Goal: Transaction & Acquisition: Purchase product/service

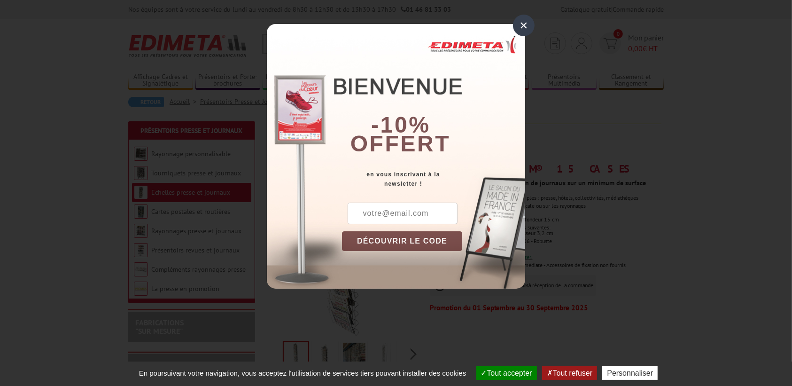
click at [391, 241] on button "DÉCOUVRIR LE CODE" at bounding box center [402, 241] width 120 height 20
click at [409, 212] on input "text" at bounding box center [403, 213] width 110 height 22
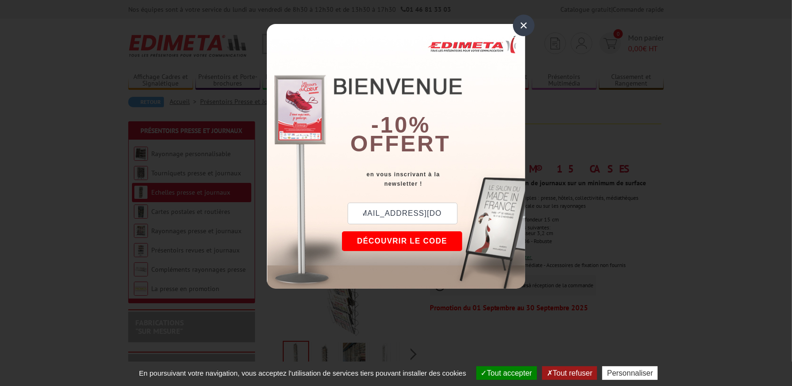
scroll to position [0, 13]
type input "[EMAIL_ADDRESS][DOMAIN_NAME]"
click at [429, 240] on button "DÉCOUVRIR LE CODE" at bounding box center [402, 241] width 120 height 20
click at [388, 238] on button "Copier le code" at bounding box center [393, 241] width 102 height 20
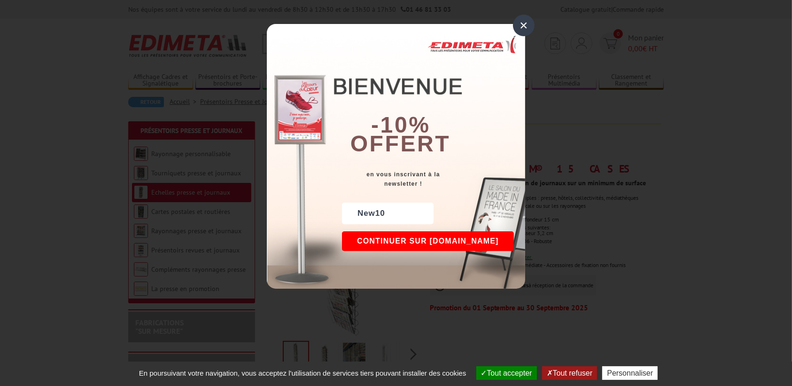
click at [388, 238] on button "Continuer sur edimeta.fr" at bounding box center [428, 241] width 172 height 20
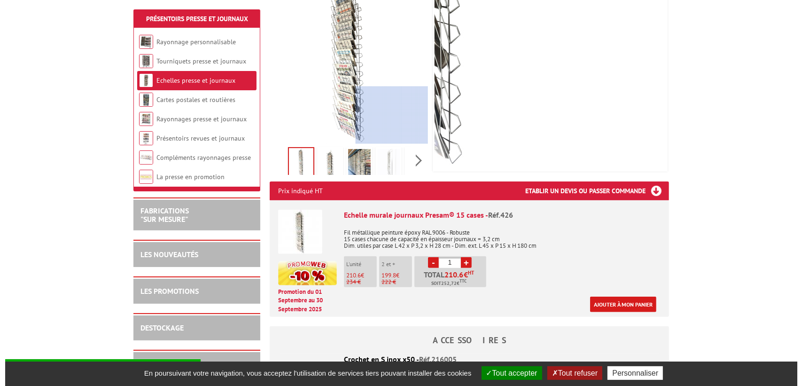
scroll to position [235, 0]
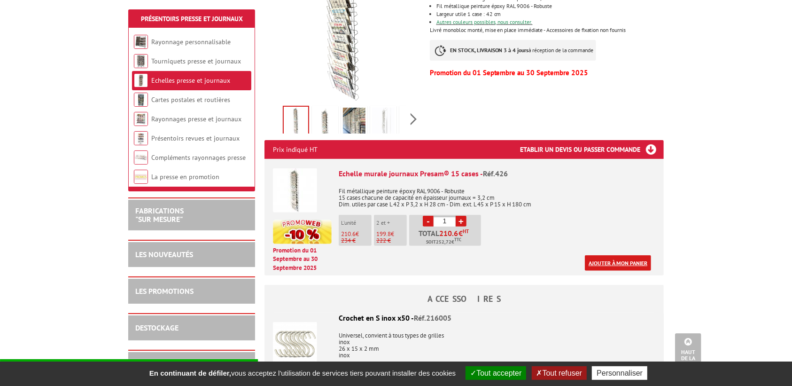
click at [635, 263] on link "Ajouter à mon panier" at bounding box center [618, 262] width 66 height 15
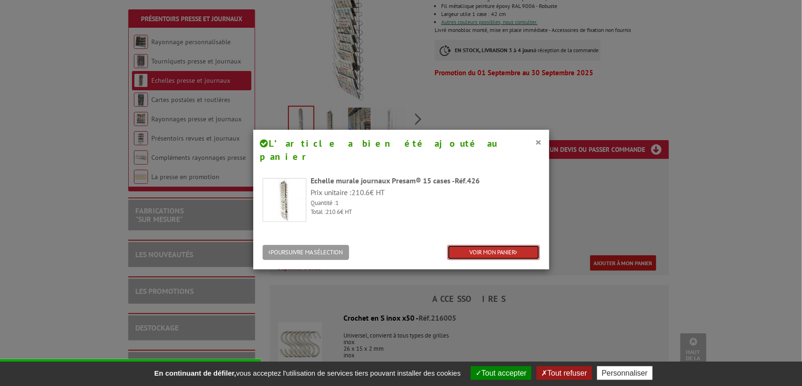
click at [484, 245] on link "VOIR MON PANIER" at bounding box center [493, 252] width 93 height 15
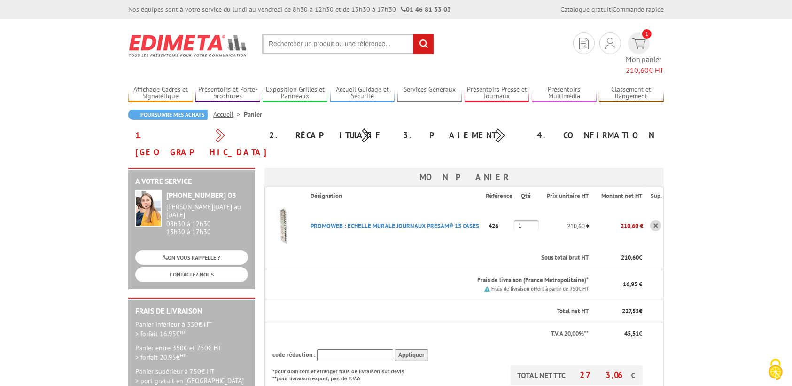
drag, startPoint x: 338, startPoint y: 318, endPoint x: 332, endPoint y: 328, distance: 11.5
click at [332, 349] on input "text" at bounding box center [355, 355] width 76 height 12
paste input "New10"
click at [416, 349] on input "Appliquer" at bounding box center [412, 355] width 34 height 12
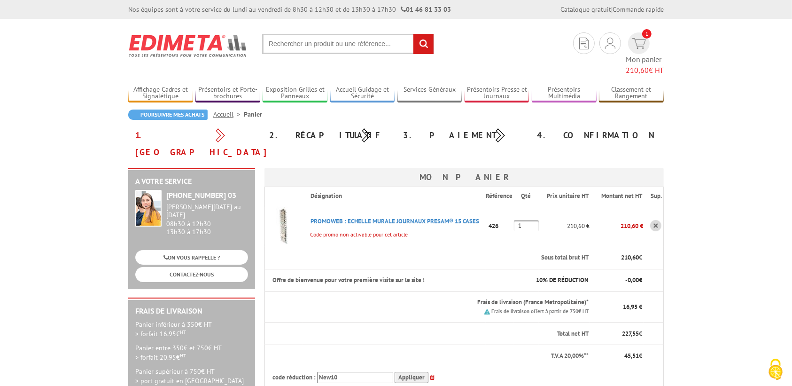
drag, startPoint x: 348, startPoint y: 348, endPoint x: 277, endPoint y: 338, distance: 72.0
click at [277, 367] on th "code réduction : New10 Appliquer" at bounding box center [454, 377] width 379 height 21
type input "PROMO10"
click at [398, 372] on input "Appliquer" at bounding box center [412, 378] width 34 height 12
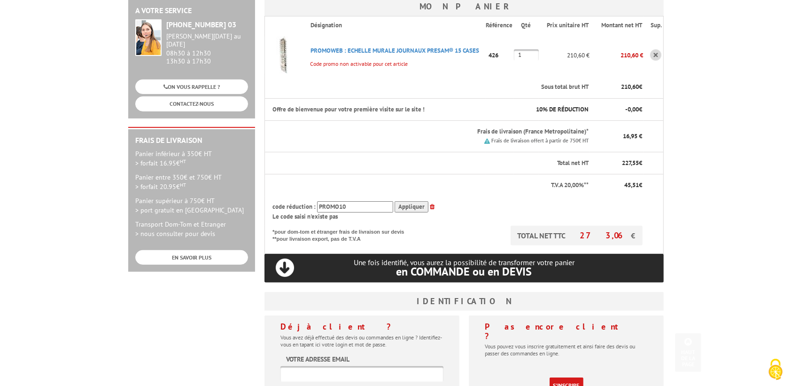
scroll to position [235, 0]
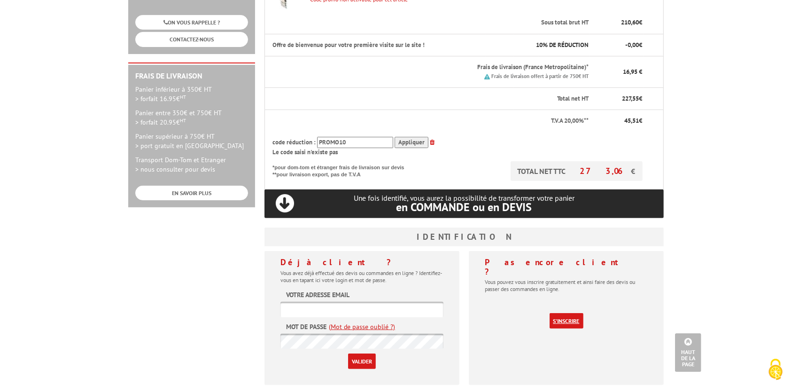
click at [573, 313] on link "S'inscrire" at bounding box center [567, 320] width 34 height 15
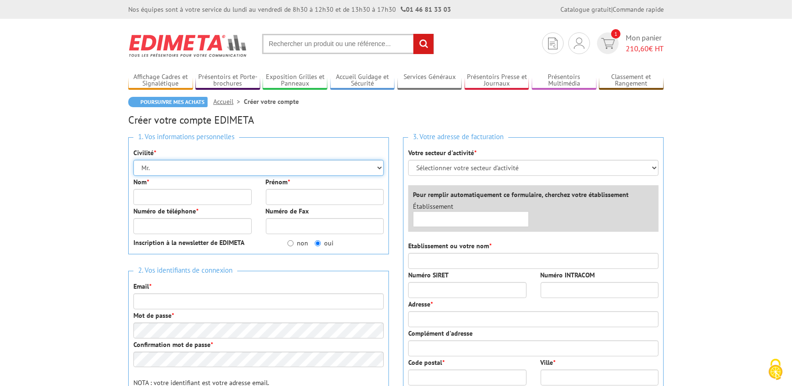
click at [163, 168] on select "Mr. Mme. Mlle." at bounding box center [258, 168] width 250 height 16
select select "Mme."
click at [133, 160] on select "Mr. Mme. Mlle." at bounding box center [258, 168] width 250 height 16
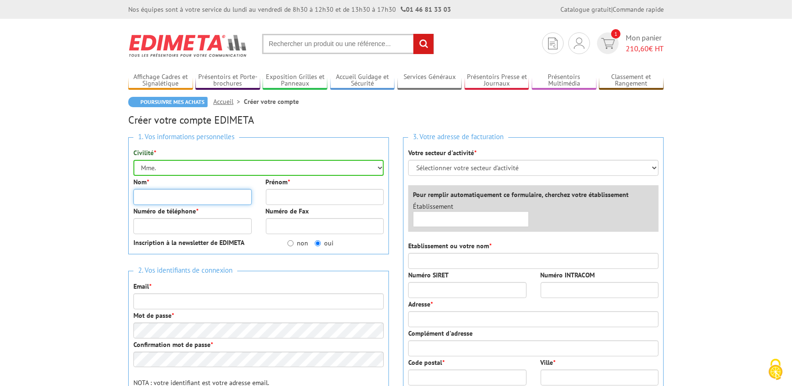
click at [161, 196] on input "Nom *" at bounding box center [192, 197] width 118 height 16
type input "SINSOU"
type input "MARIE-AUDE"
type input "0610840106"
type input "87 AVENUE DU STADE"
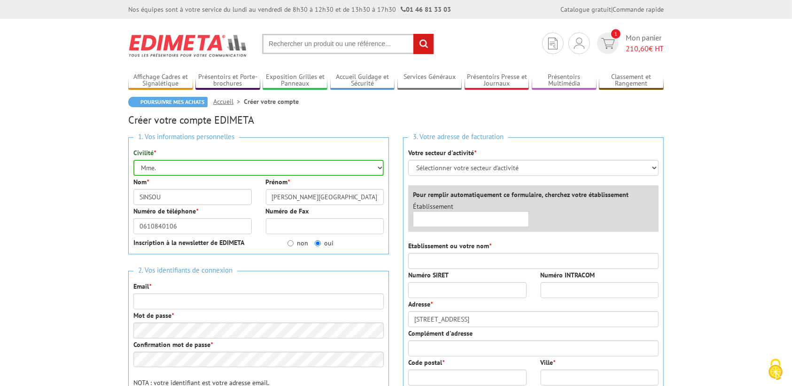
type input "LIEU-DIT CAFOL"
type input "33350"
type input "Saint-Magne-de-Castillon"
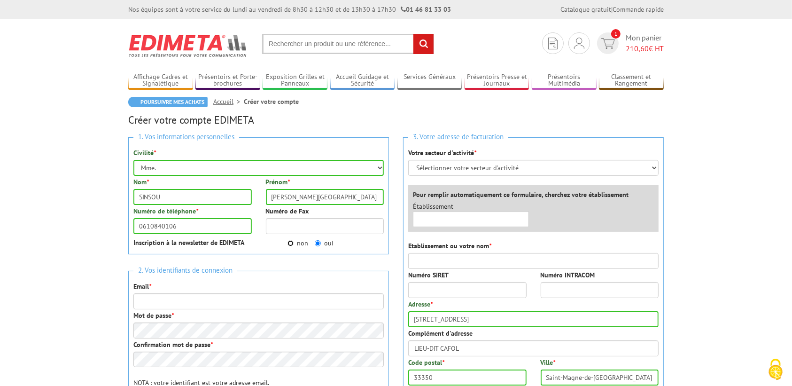
click at [289, 242] on input "non" at bounding box center [290, 243] width 6 height 6
radio input "true"
click at [157, 301] on input "Email *" at bounding box center [258, 301] width 250 height 16
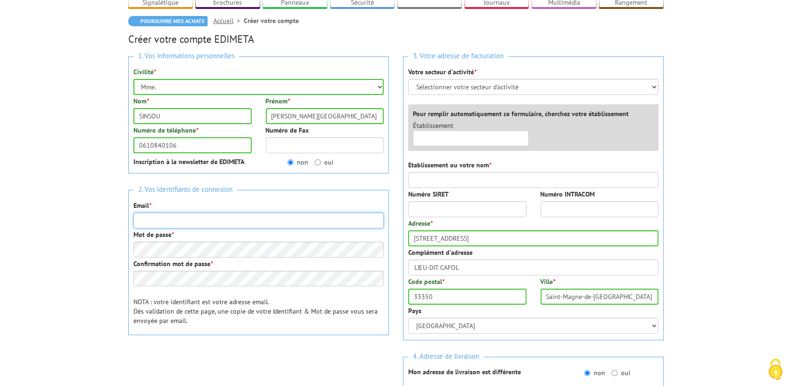
scroll to position [117, 0]
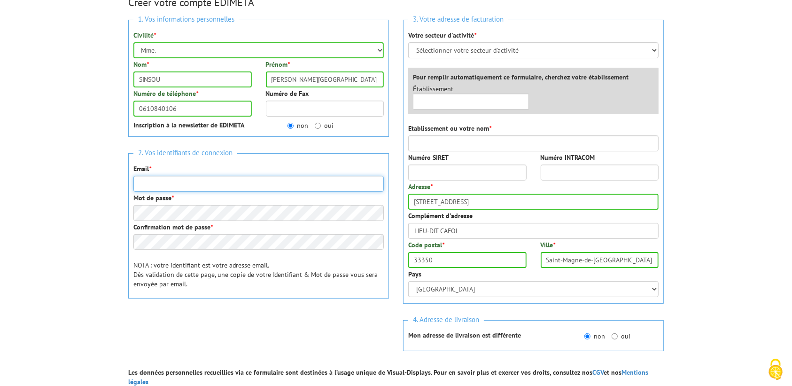
type input "M"
type input "[EMAIL_ADDRESS][DOMAIN_NAME]"
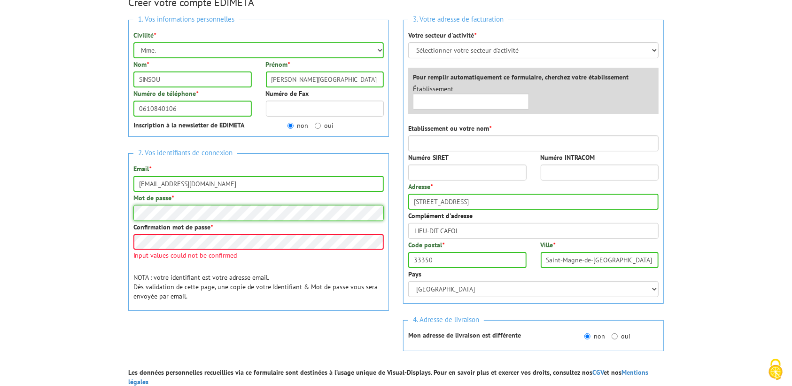
click at [0, 158] on body "Nos équipes sont à votre service du lundi au vendredi de 8h30 à 12h30 et de 13h…" at bounding box center [396, 276] width 792 height 786
click at [149, 285] on p "NOTA : votre identifiant est votre adresse email. Dès validation de cette page,…" at bounding box center [258, 286] width 250 height 28
click at [87, 226] on body "Nos équipes sont à votre service du lundi au vendredi de 8h30 à 12h30 et de 13h…" at bounding box center [396, 276] width 792 height 786
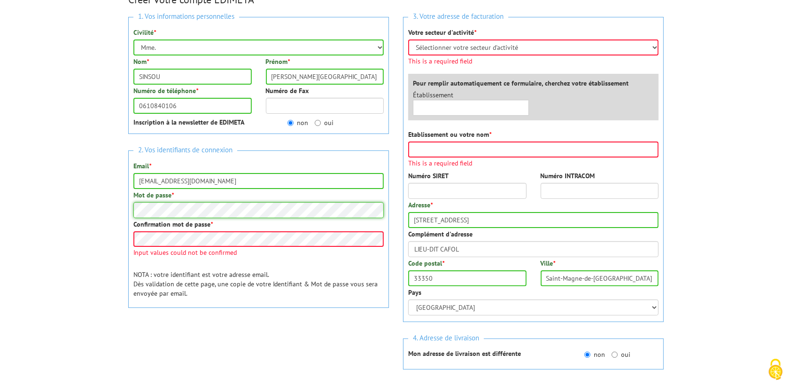
click at [30, 189] on body "Nos équipes sont à votre service du lundi au vendredi de 8h30 à 12h30 et de 13h…" at bounding box center [396, 283] width 792 height 807
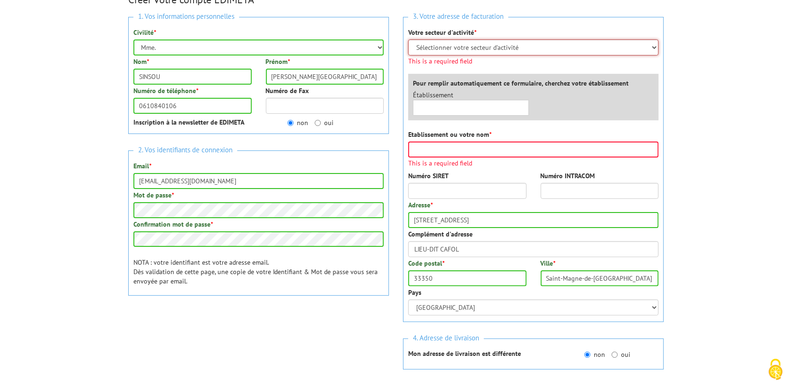
click at [446, 46] on select "Sélectionner votre secteur d'activité Administrations et collectivités Magasins…" at bounding box center [533, 47] width 250 height 16
select select "877"
click at [408, 39] on select "Sélectionner votre secteur d'activité Administrations et collectivités Magasins…" at bounding box center [533, 47] width 250 height 16
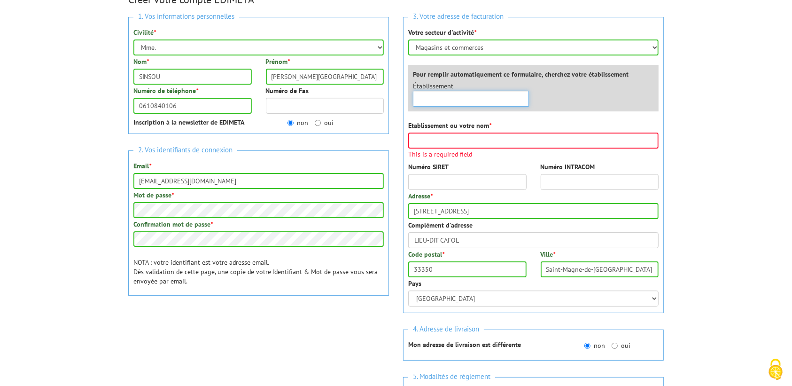
click at [435, 109] on div "Établissement ×" at bounding box center [536, 96] width 260 height 30
click at [440, 99] on input "text" at bounding box center [471, 99] width 116 height 16
click at [433, 144] on input "Etablissement ou votre nom *" at bounding box center [533, 140] width 250 height 16
type input "VIVAL MONTAGNE"
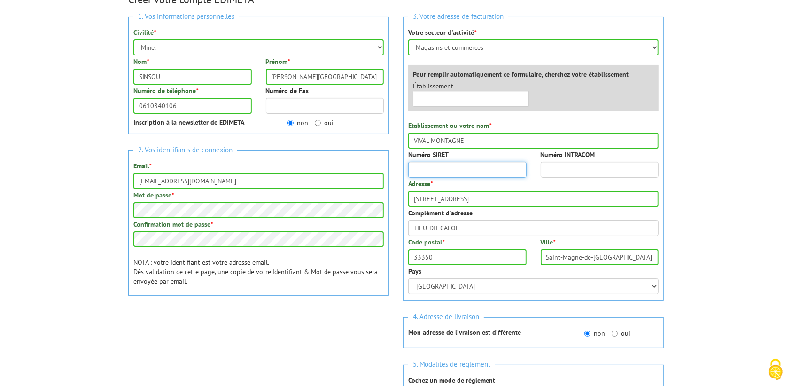
click at [433, 184] on div "3. Votre adresse de facturation Votre secteur d'activité * Sélectionner votre s…" at bounding box center [533, 159] width 261 height 284
type input "81739823300046"
drag, startPoint x: 478, startPoint y: 202, endPoint x: 325, endPoint y: 144, distance: 163.6
click at [332, 149] on div "1. Vos informations personnelles Civilité * Mr. Mme. Mlle. Nom * SINSOU Prénom …" at bounding box center [396, 230] width 550 height 441
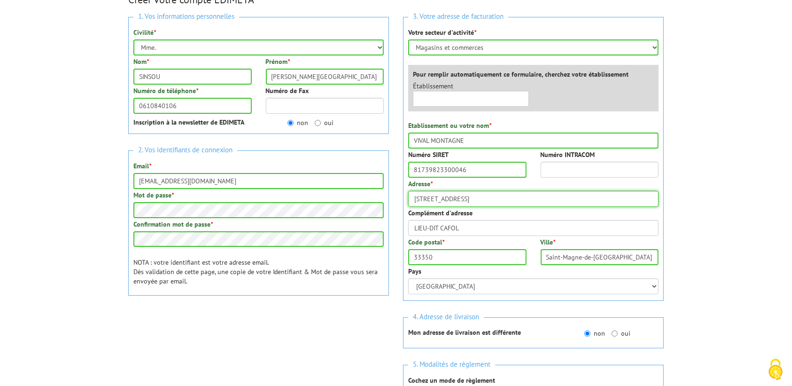
type input "[STREET_ADDRESS]"
type input "33570"
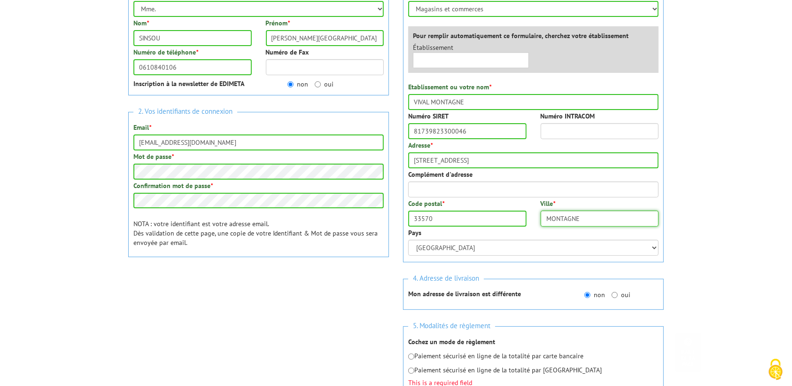
scroll to position [238, 0]
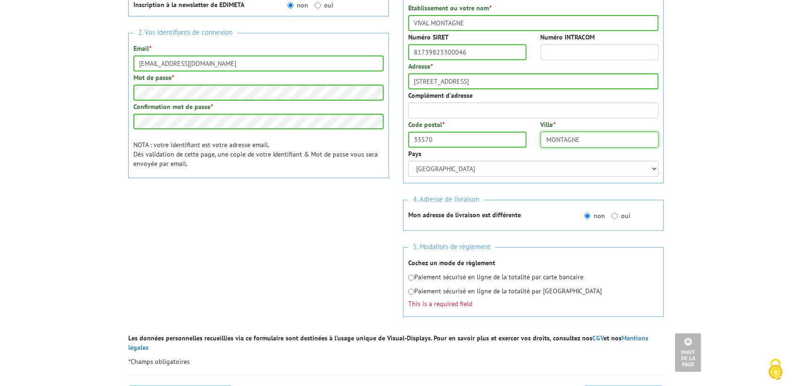
type input "MONTAGNE"
click at [411, 279] on input "radio" at bounding box center [411, 277] width 6 height 6
radio input "true"
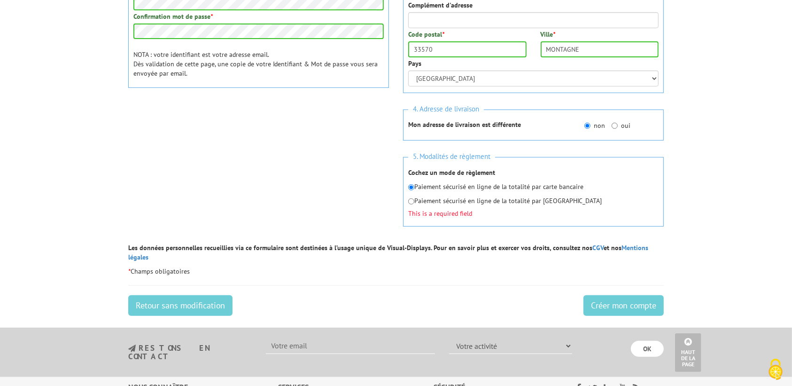
scroll to position [355, 0]
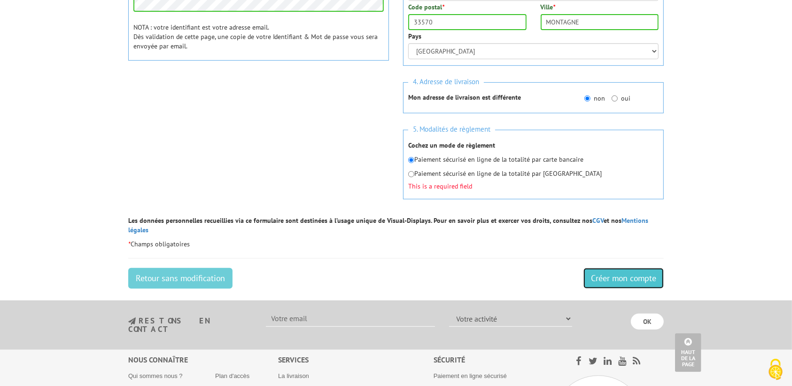
click at [635, 270] on input "Créer mon compte" at bounding box center [623, 278] width 80 height 21
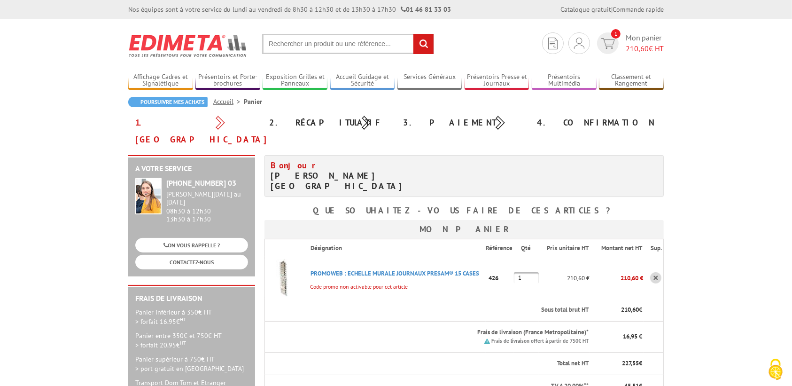
type input "MALIN30"
paste input "New10"
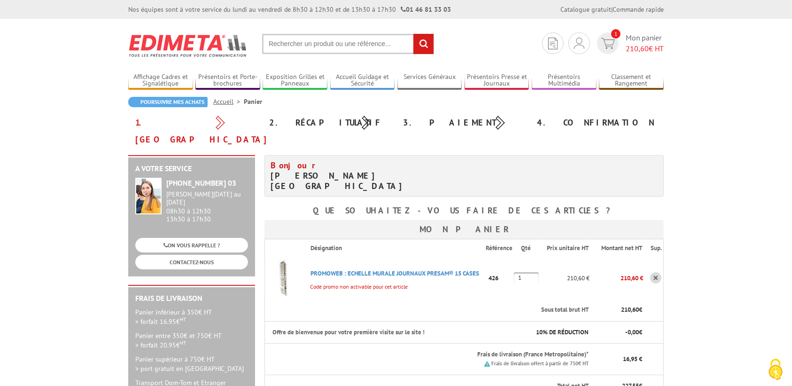
type input "New10"
drag, startPoint x: 351, startPoint y: 383, endPoint x: 296, endPoint y: 370, distance: 56.0
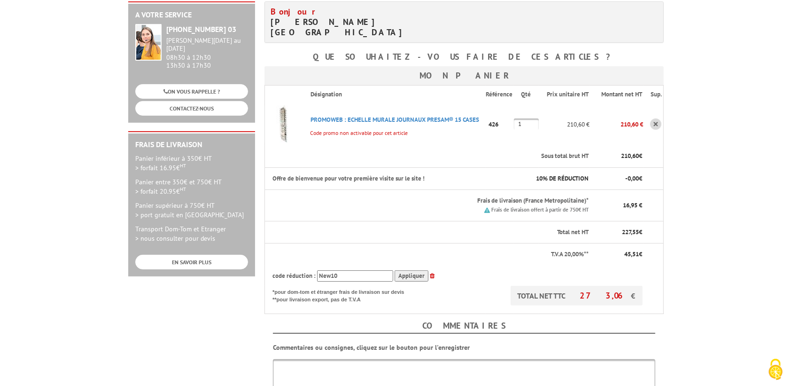
scroll to position [176, 0]
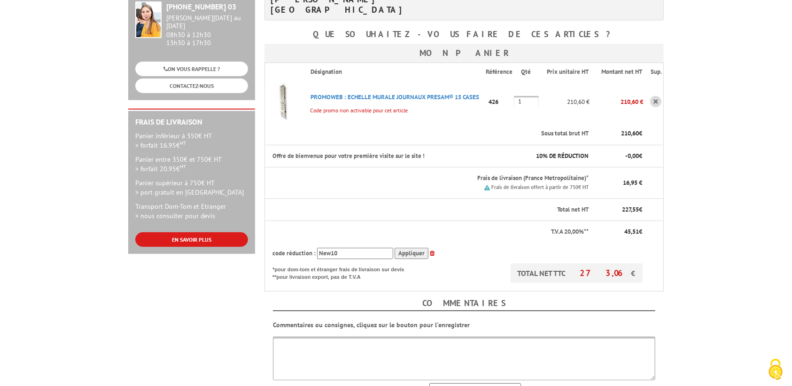
drag, startPoint x: 351, startPoint y: 224, endPoint x: 236, endPoint y: 211, distance: 115.8
click at [261, 216] on div "Bonjour Mme. SINSOU MARIE-AUDE Que souhaitez-vous faire de ces articles ? Mon p…" at bounding box center [464, 208] width 409 height 458
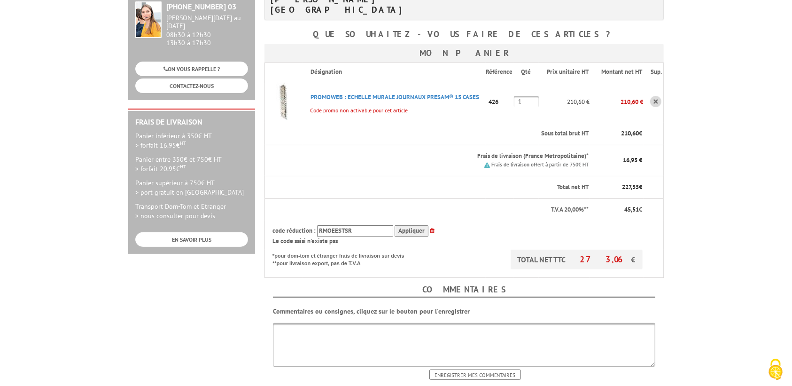
type input "RMOEESTSR"
click at [410, 225] on input "Appliquer" at bounding box center [412, 231] width 34 height 12
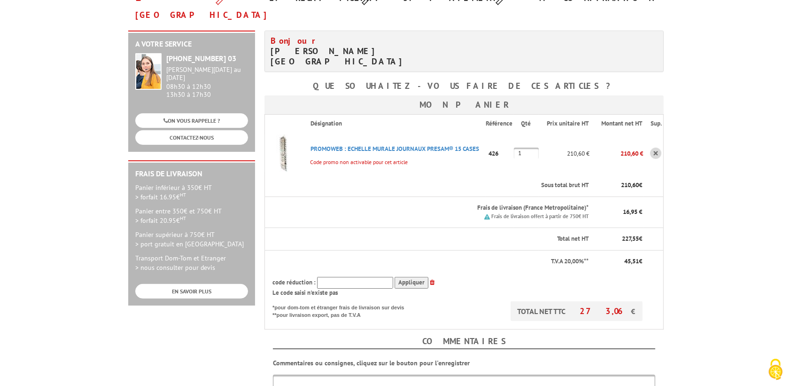
scroll to position [0, 0]
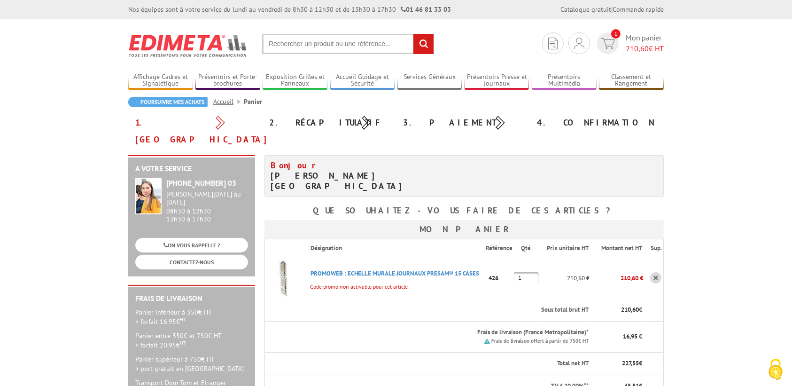
type input "KTTNOENERSE"
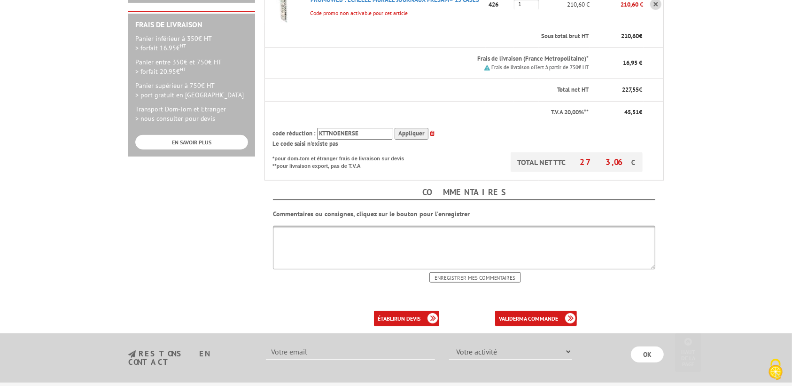
scroll to position [294, 0]
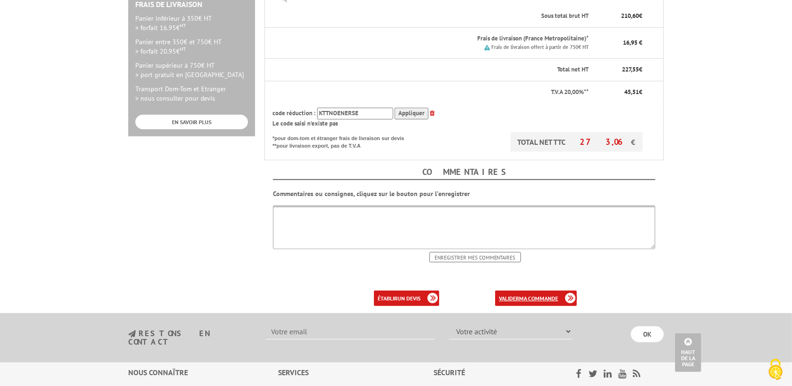
click at [532, 294] on b "ma commande" at bounding box center [538, 297] width 39 height 7
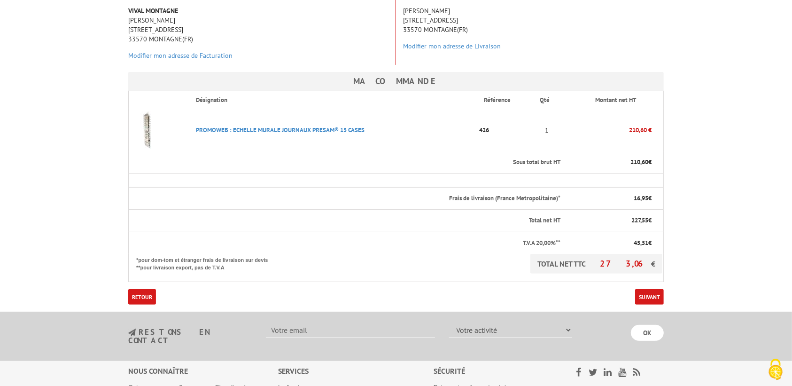
scroll to position [176, 0]
click at [649, 288] on link "Suivant" at bounding box center [649, 295] width 29 height 15
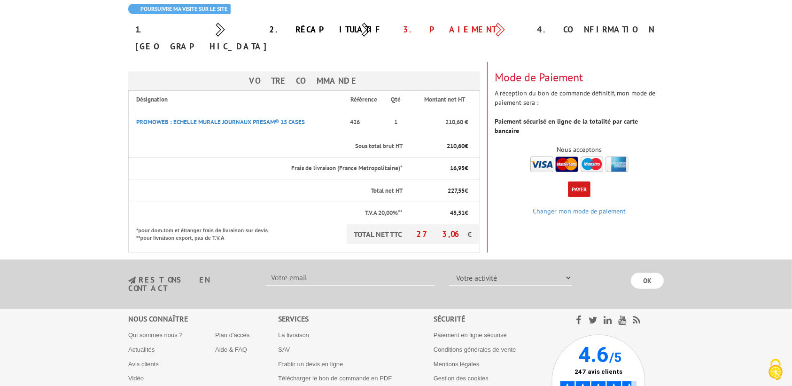
scroll to position [117, 0]
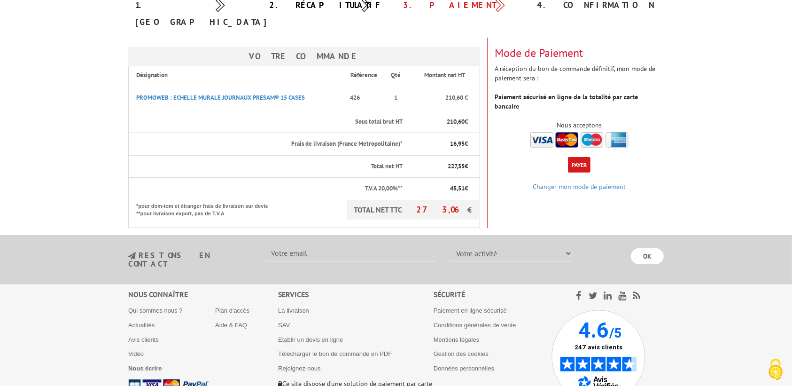
click at [579, 157] on button "Payer" at bounding box center [579, 164] width 23 height 15
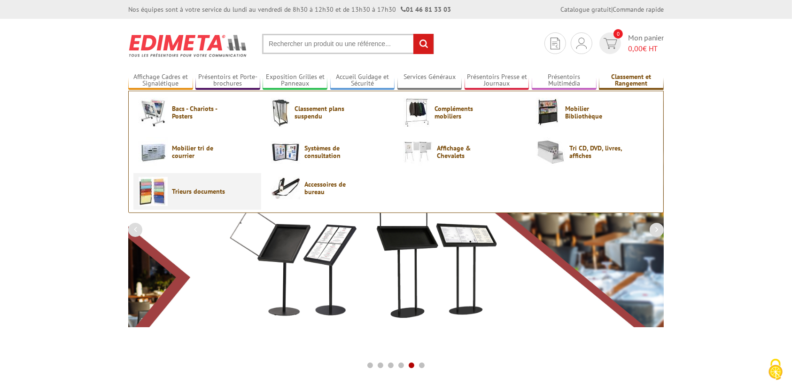
click at [201, 191] on span "Trieurs documents" at bounding box center [200, 191] width 56 height 8
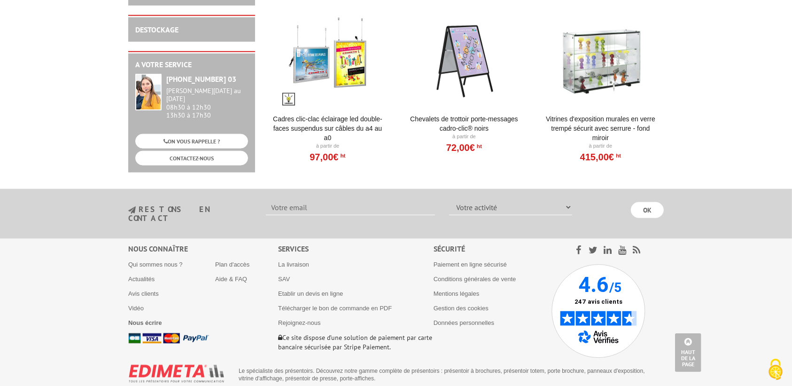
scroll to position [1011, 0]
